Goal: Find contact information: Find contact information

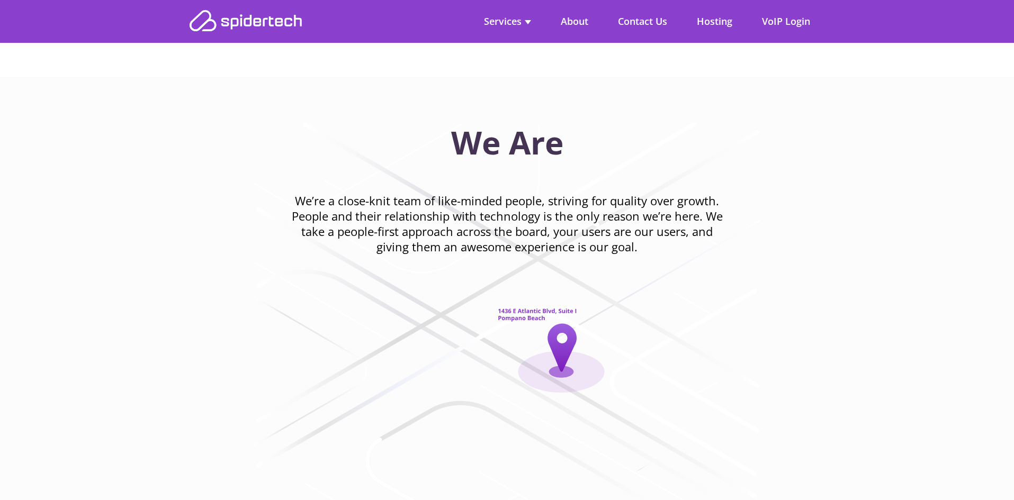
scroll to position [1800, 0]
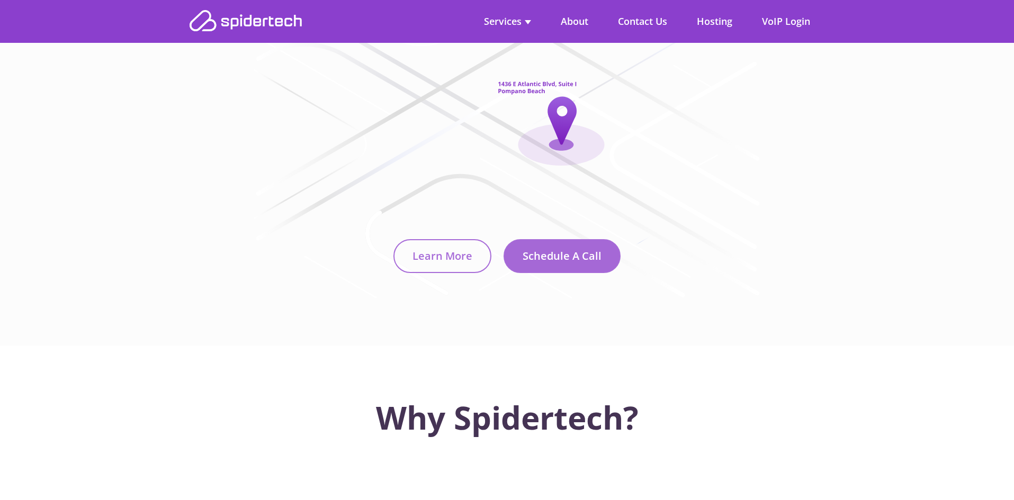
click at [75, 161] on section "We Are We’re a close-knit team of like-minded people, striving for quality over…" at bounding box center [507, 98] width 1014 height 496
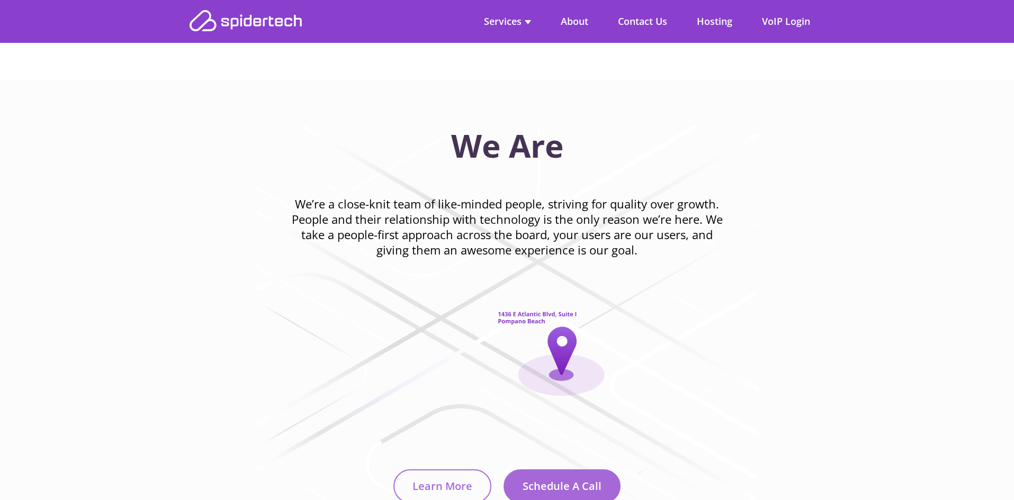
scroll to position [1588, 0]
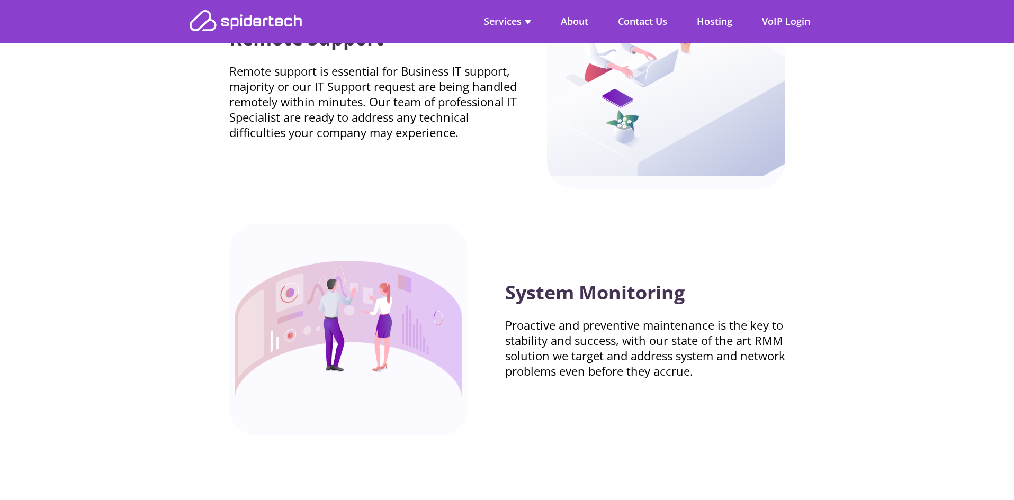
scroll to position [3071, 0]
click at [626, 33] on link "Contact Us" at bounding box center [642, 21] width 79 height 43
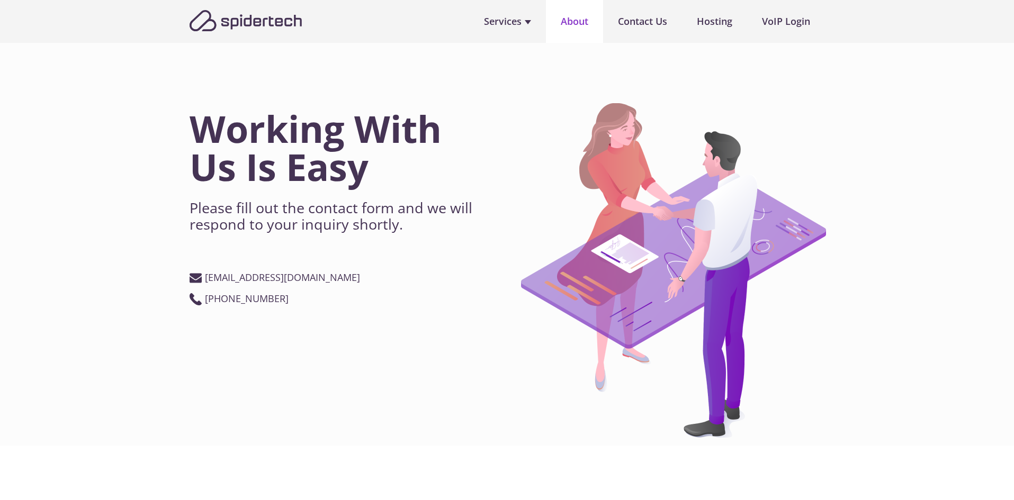
click at [567, 18] on link "About" at bounding box center [574, 21] width 57 height 43
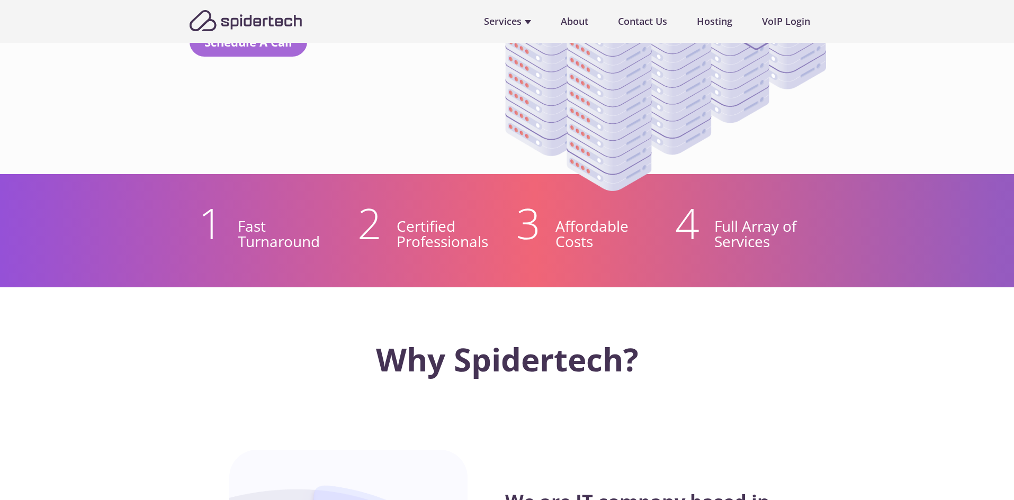
scroll to position [106, 0]
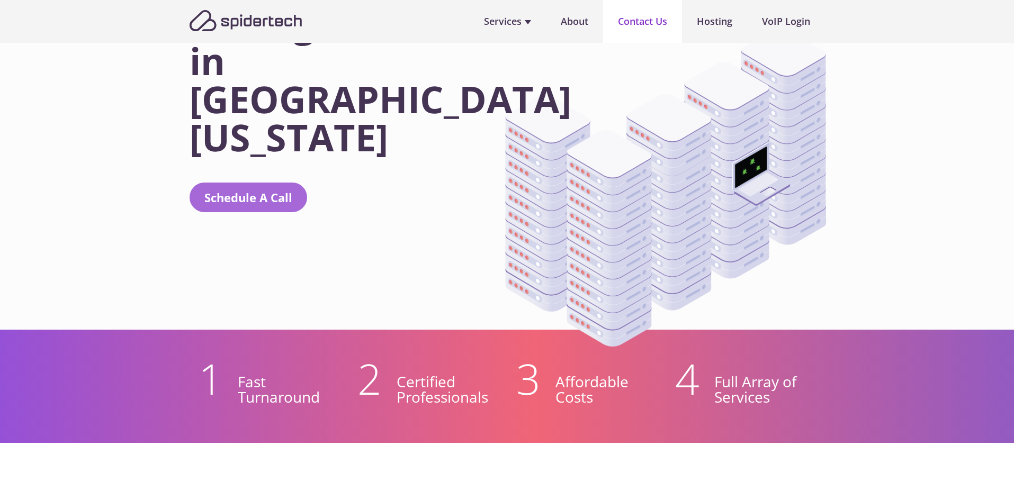
click at [646, 26] on link "Contact Us" at bounding box center [642, 21] width 79 height 43
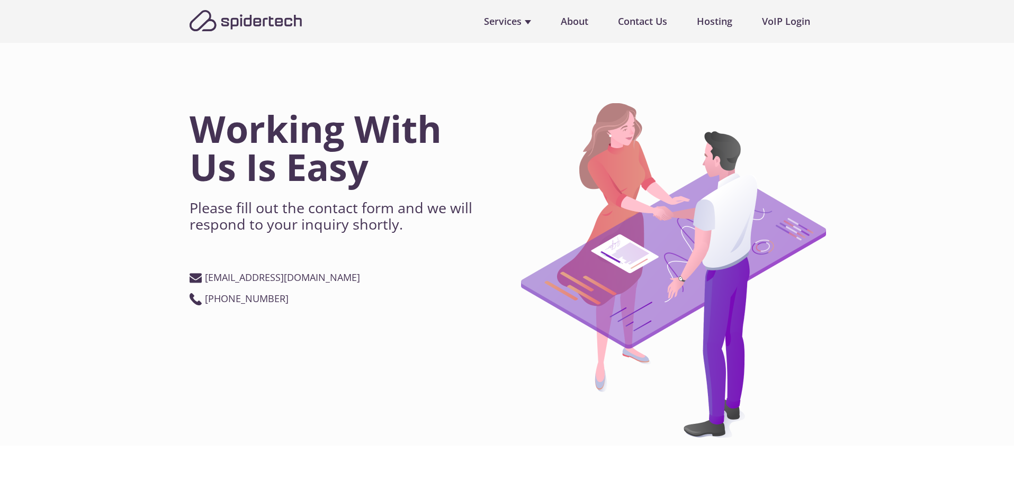
click at [229, 16] on img at bounding box center [246, 20] width 113 height 21
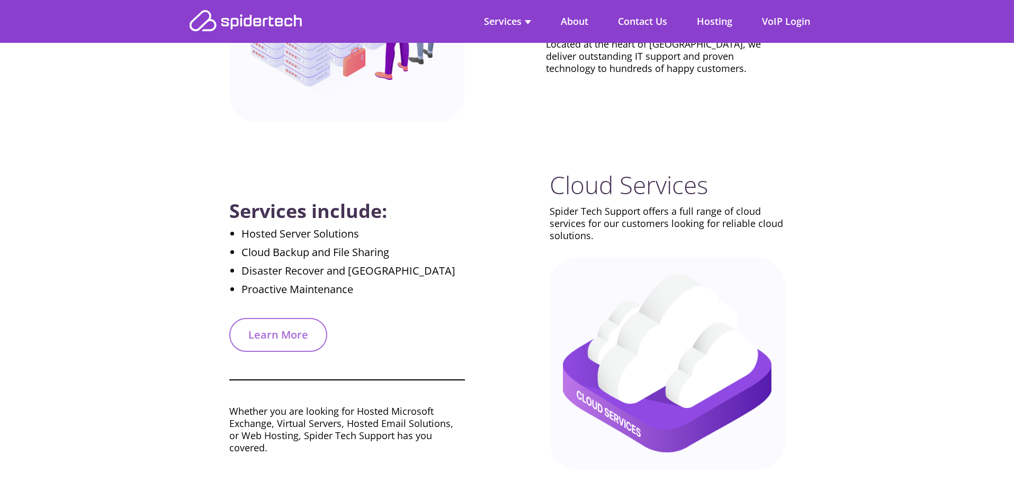
scroll to position [582, 0]
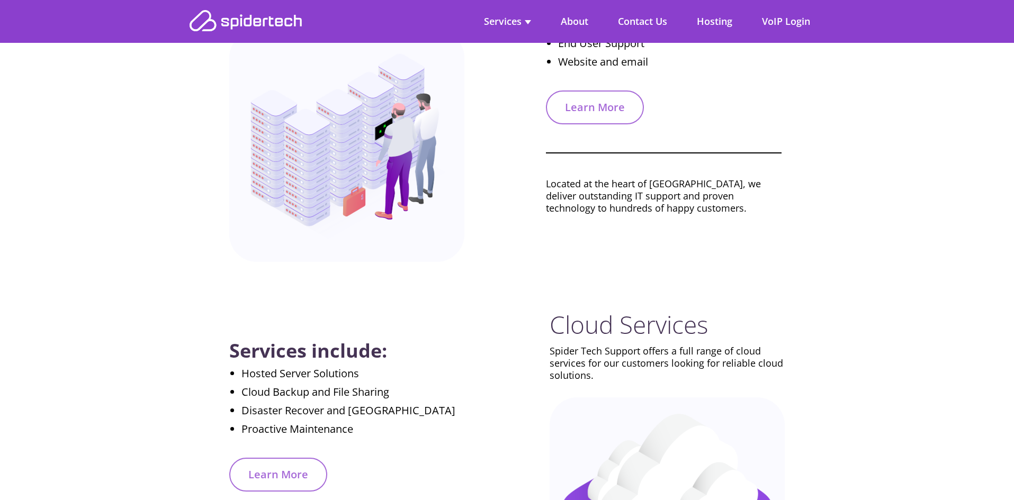
click at [269, 25] on img at bounding box center [246, 20] width 113 height 21
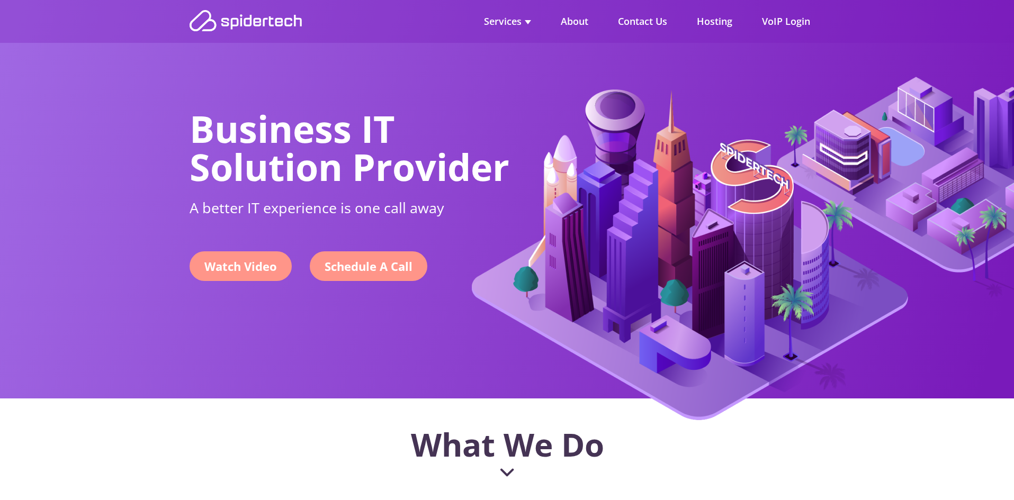
click at [380, 269] on link "Schedule A Call" at bounding box center [369, 266] width 118 height 30
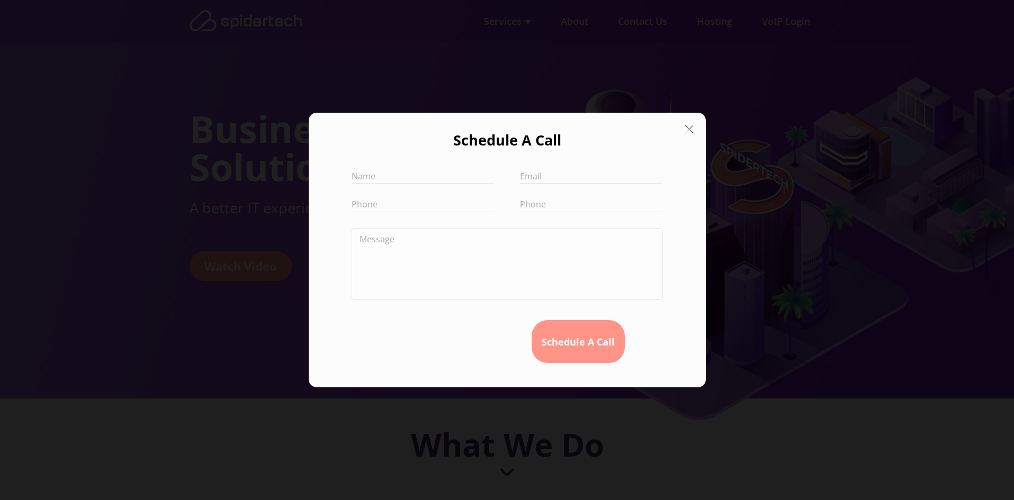
click at [690, 130] on icon at bounding box center [688, 129] width 15 height 15
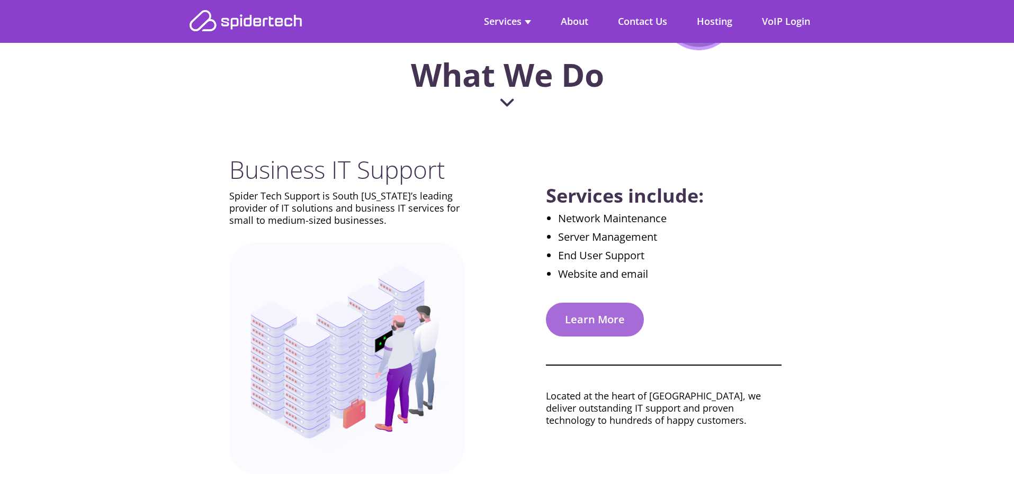
scroll to position [371, 0]
click at [585, 321] on link "Learn More" at bounding box center [595, 319] width 98 height 34
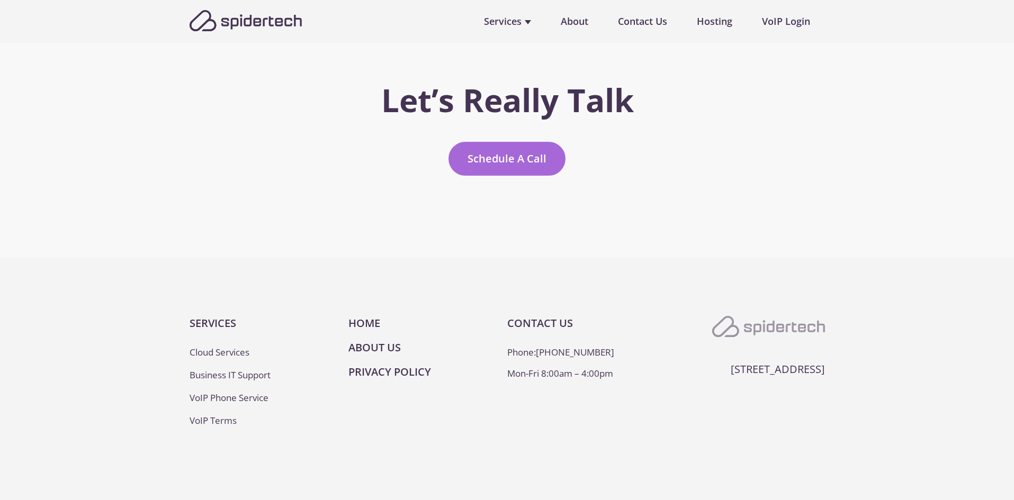
scroll to position [2445, 0]
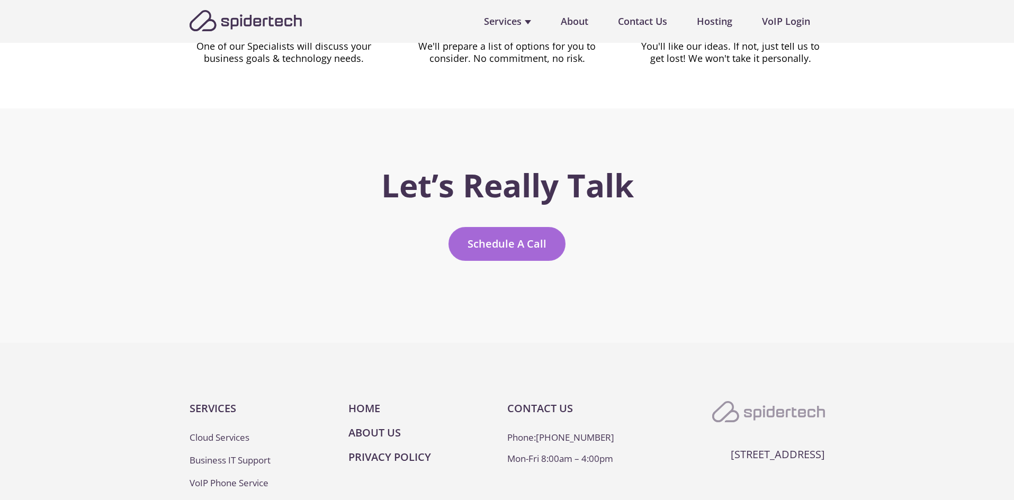
click at [494, 245] on link "Schedule A Call" at bounding box center [506, 244] width 117 height 34
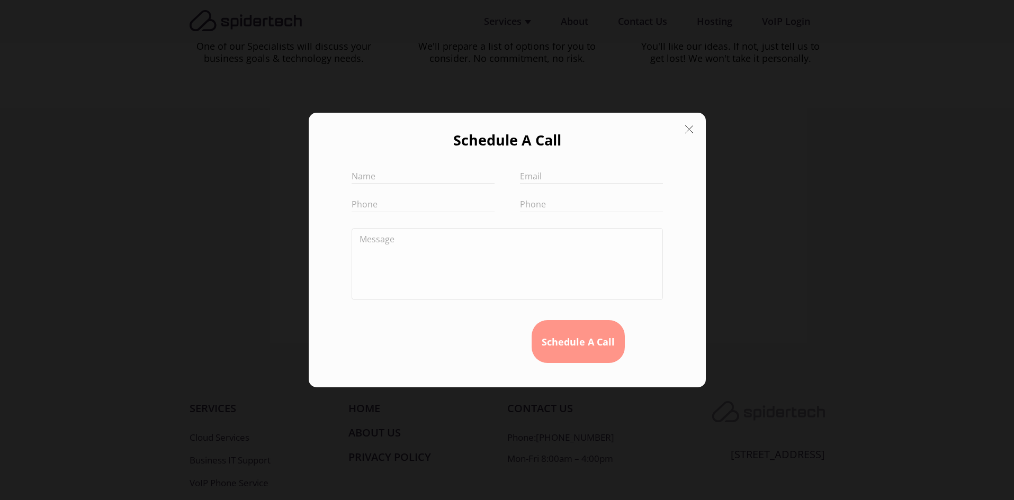
click at [691, 127] on icon at bounding box center [688, 128] width 7 height 7
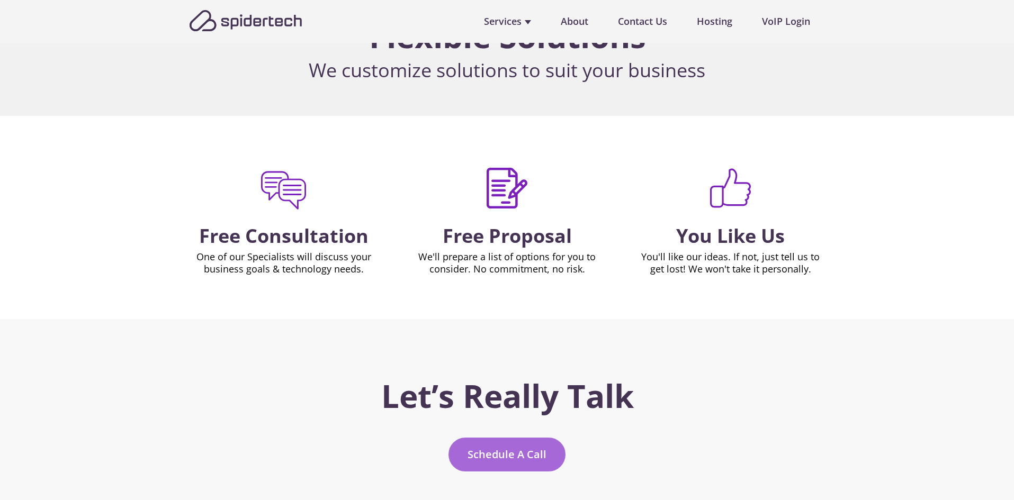
scroll to position [2233, 0]
click at [220, 24] on img at bounding box center [246, 20] width 113 height 21
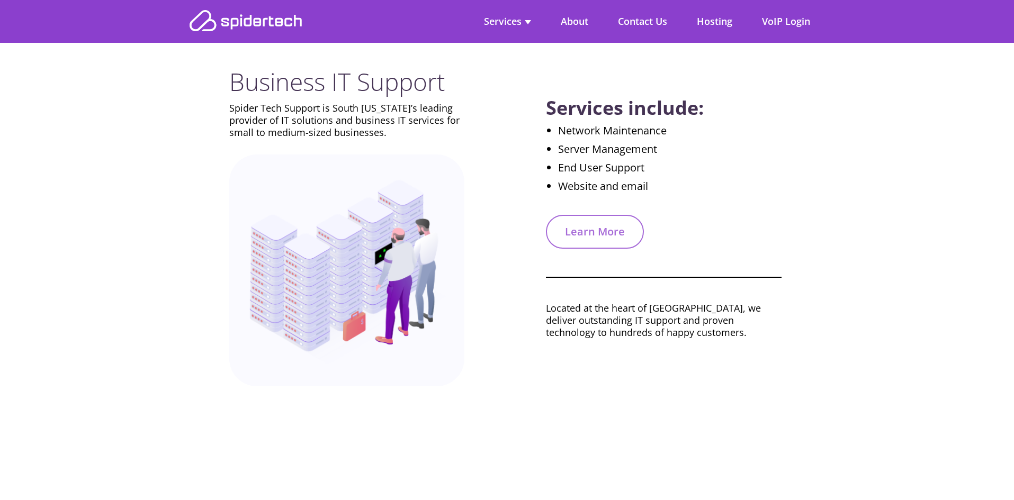
scroll to position [476, 0]
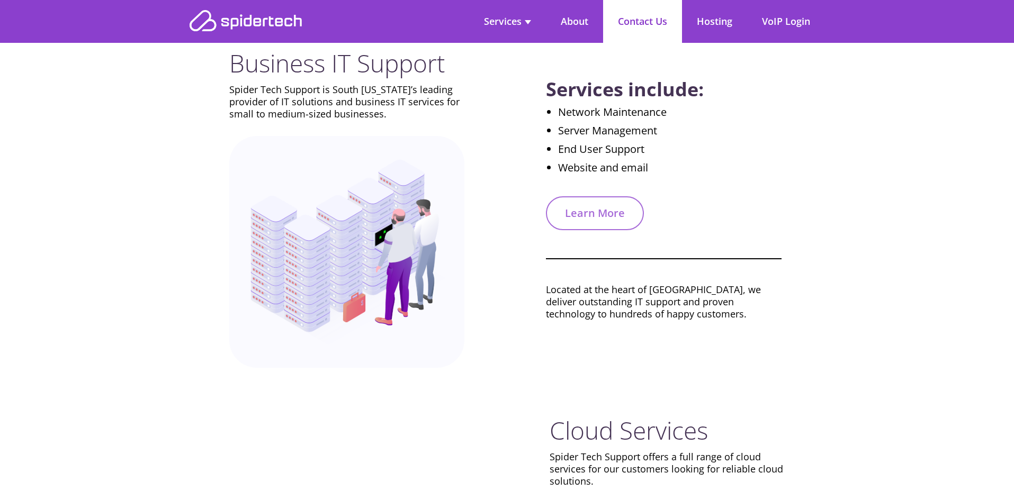
click at [657, 24] on link "Contact Us" at bounding box center [642, 21] width 79 height 43
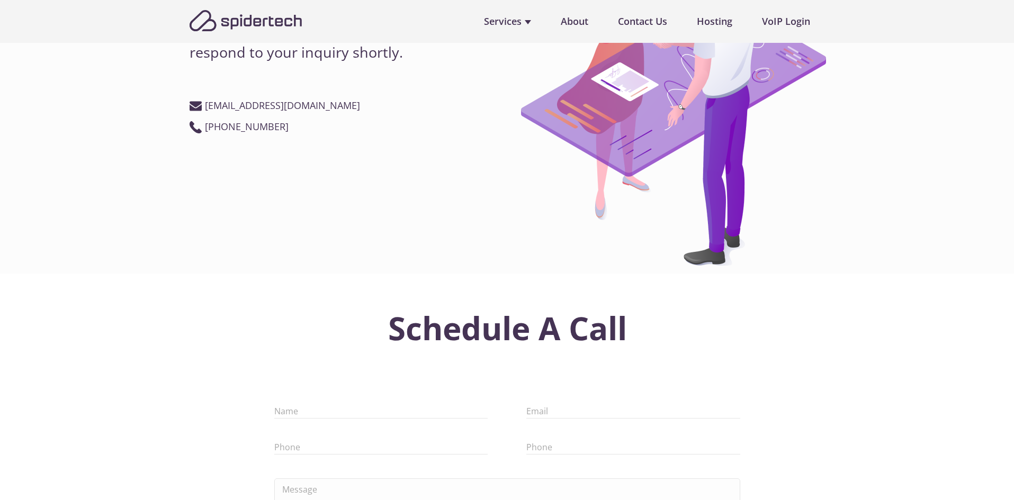
scroll to position [106, 0]
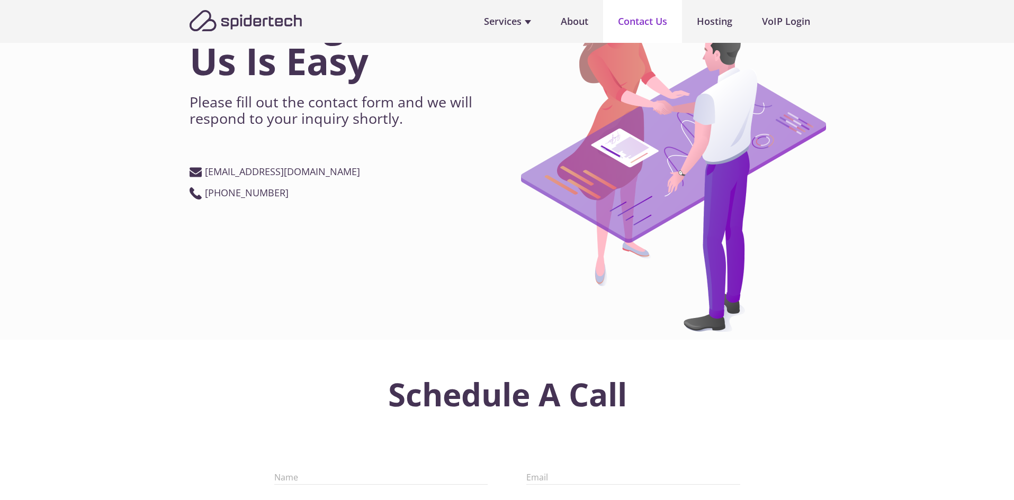
click at [639, 21] on link "Contact Us" at bounding box center [642, 21] width 79 height 43
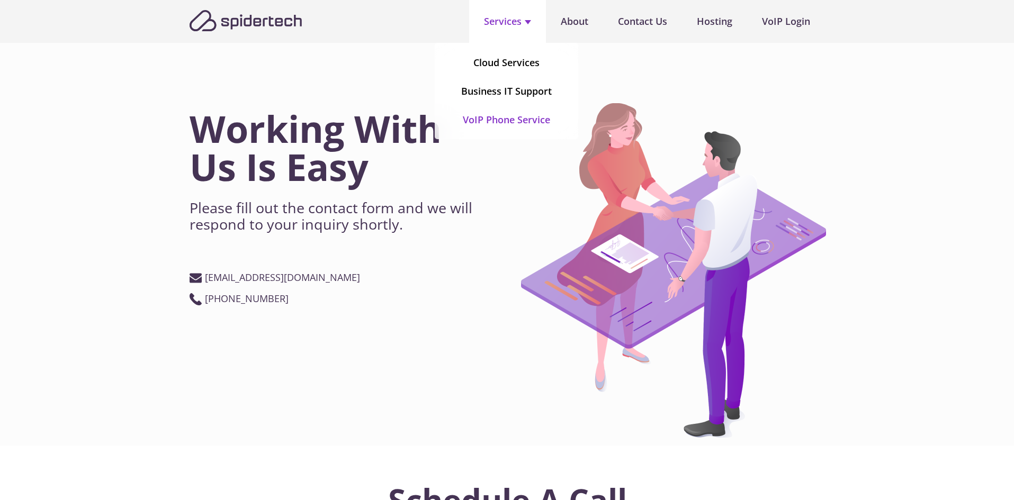
click at [519, 116] on link "VoIP Phone Service" at bounding box center [506, 120] width 87 height 28
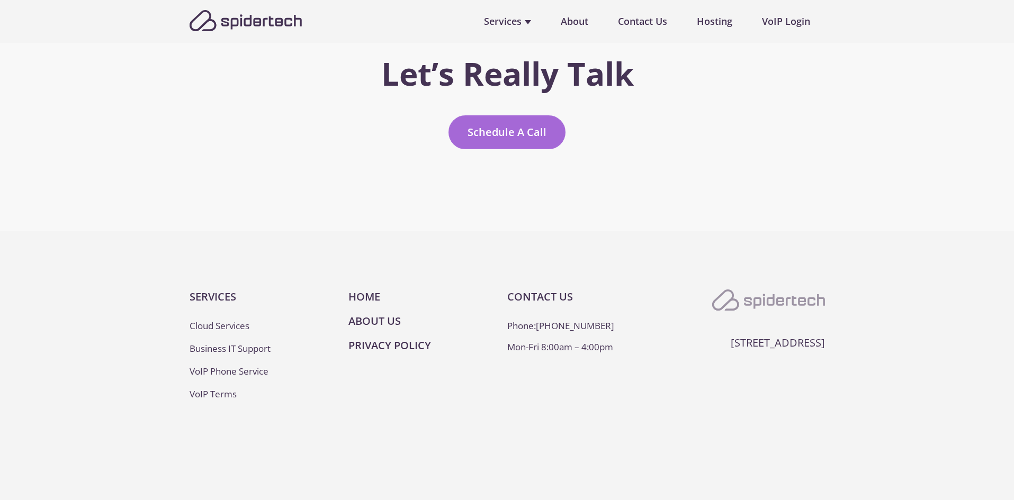
scroll to position [2553, 0]
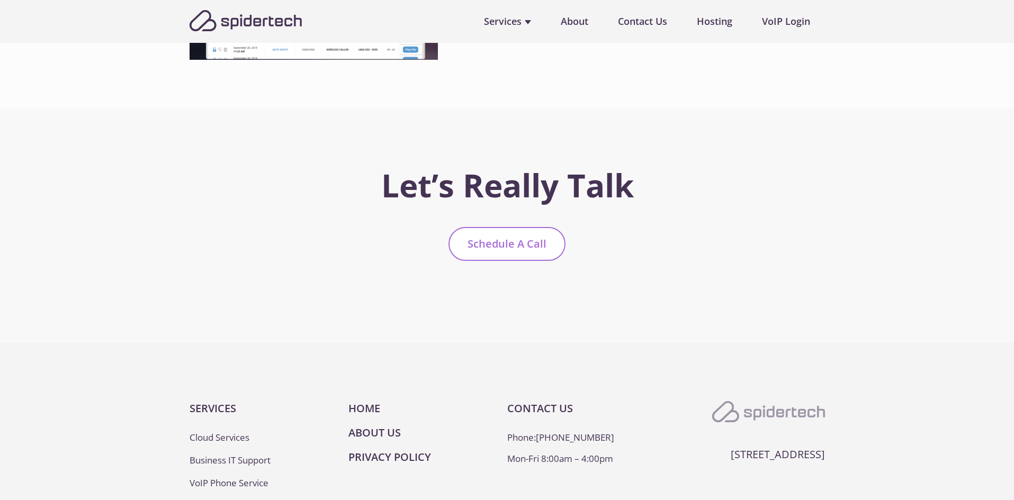
click at [510, 242] on link "Schedule A Call" at bounding box center [506, 244] width 117 height 34
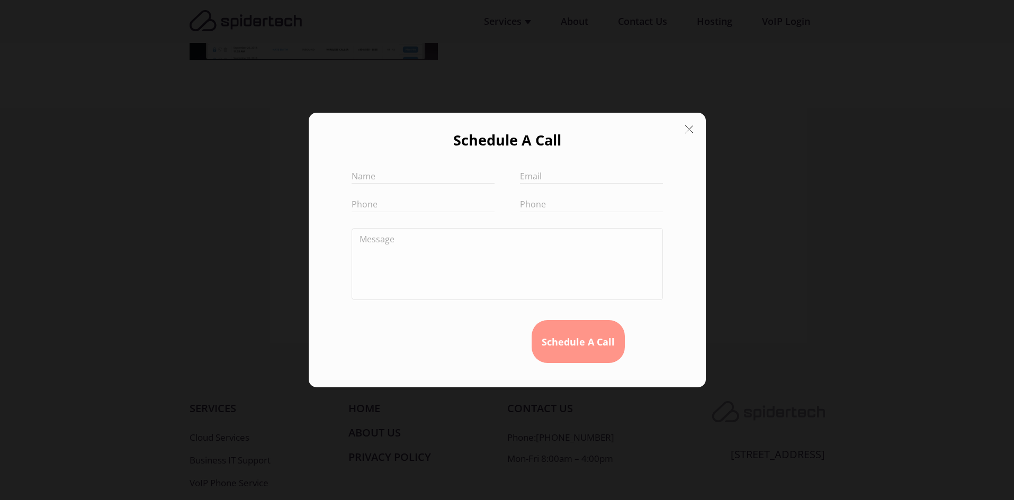
click at [691, 129] on icon at bounding box center [688, 129] width 15 height 15
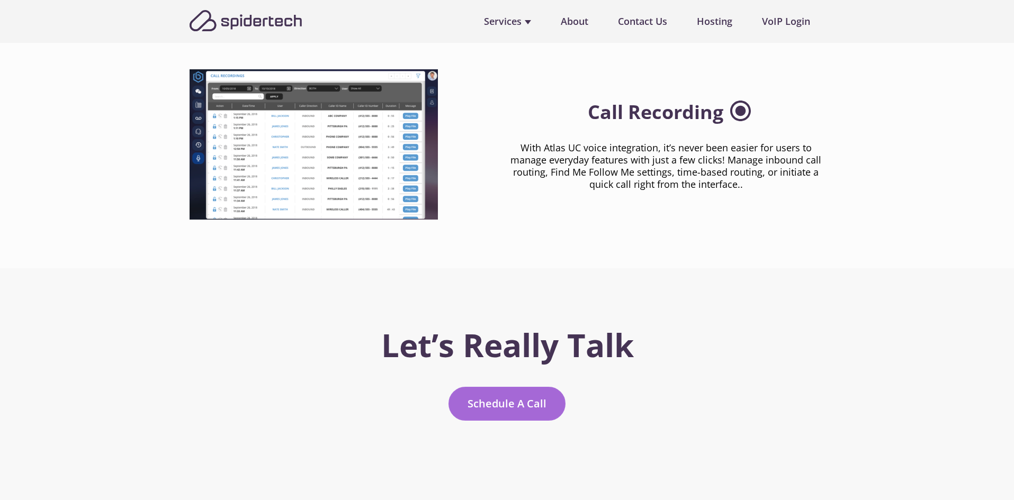
scroll to position [2500, 0]
